Goal: Task Accomplishment & Management: Manage account settings

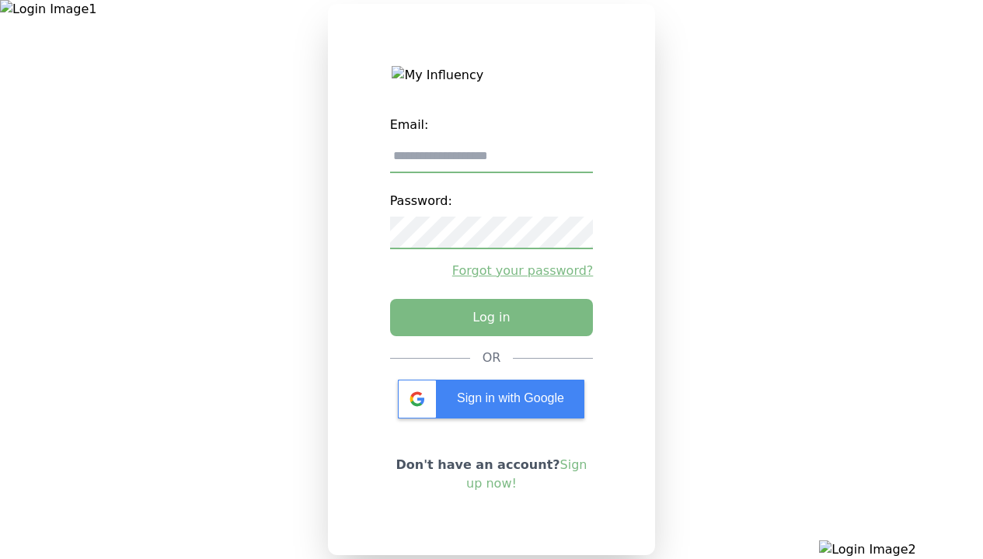
click at [491, 162] on input "email" at bounding box center [492, 157] width 204 height 33
type input "**********"
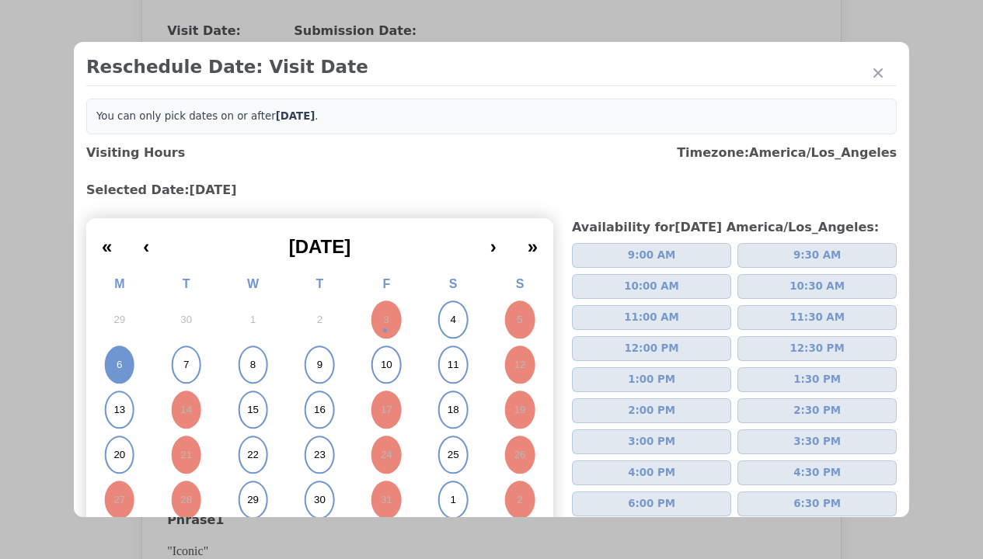
scroll to position [85, 0]
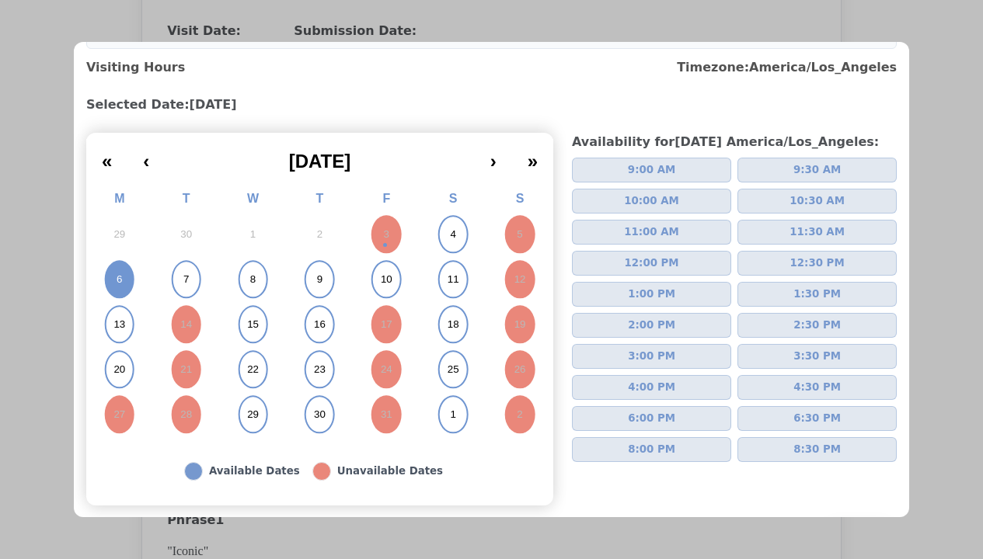
click at [645, 325] on span "2:00 PM" at bounding box center [651, 326] width 47 height 16
click at [847, 531] on div "Submit" at bounding box center [859, 540] width 44 height 19
click at [246, 351] on div "Update Submission Date" at bounding box center [247, 350] width 128 height 16
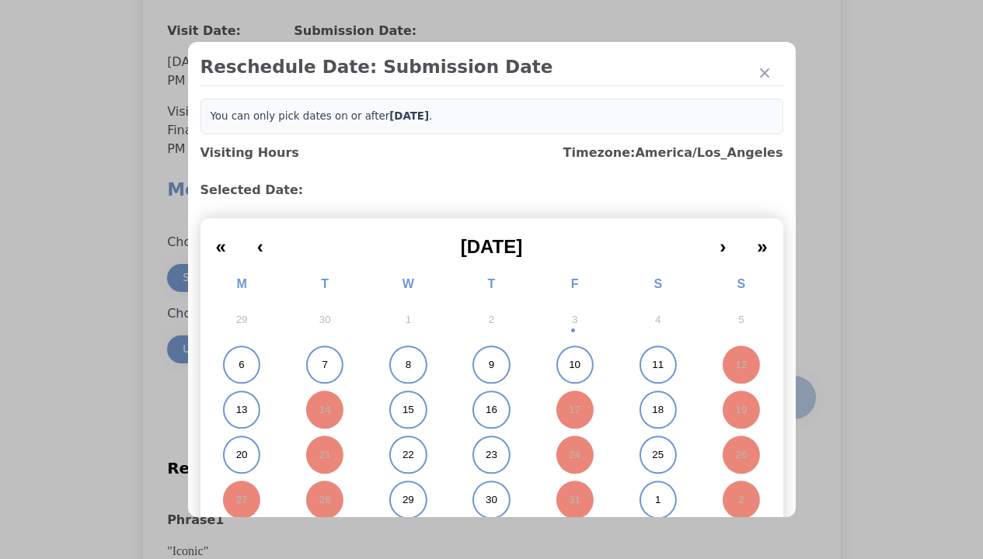
click at [238, 365] on abbr "6" at bounding box center [240, 365] width 5 height 14
click at [761, 399] on div "Submit Date Change" at bounding box center [761, 397] width 77 height 31
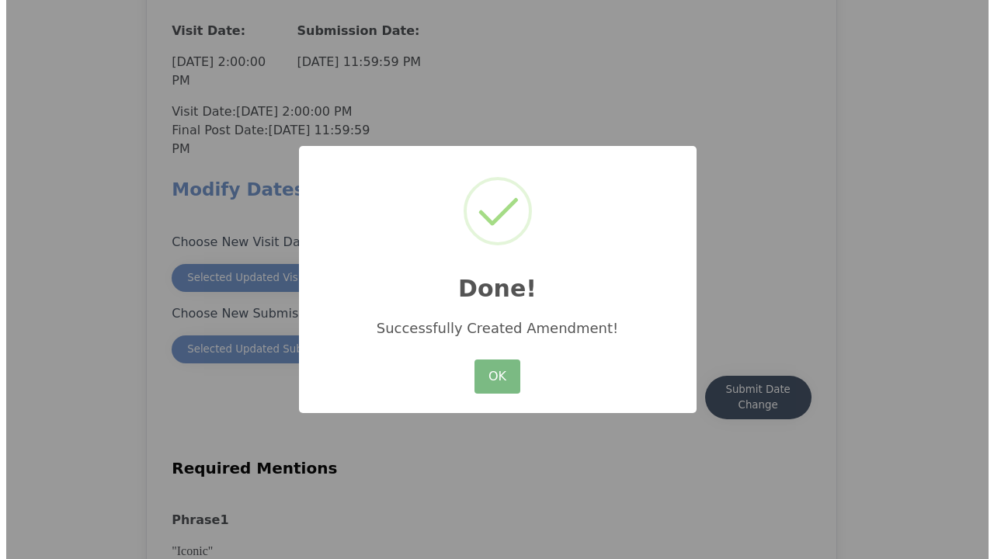
scroll to position [1364, 0]
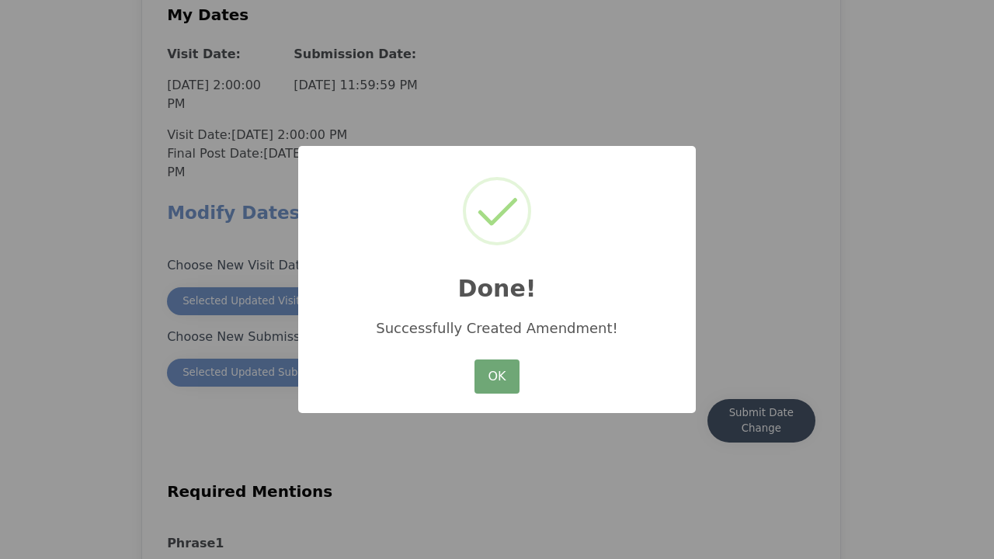
click at [497, 377] on button "OK" at bounding box center [497, 377] width 45 height 34
